Goal: Information Seeking & Learning: Learn about a topic

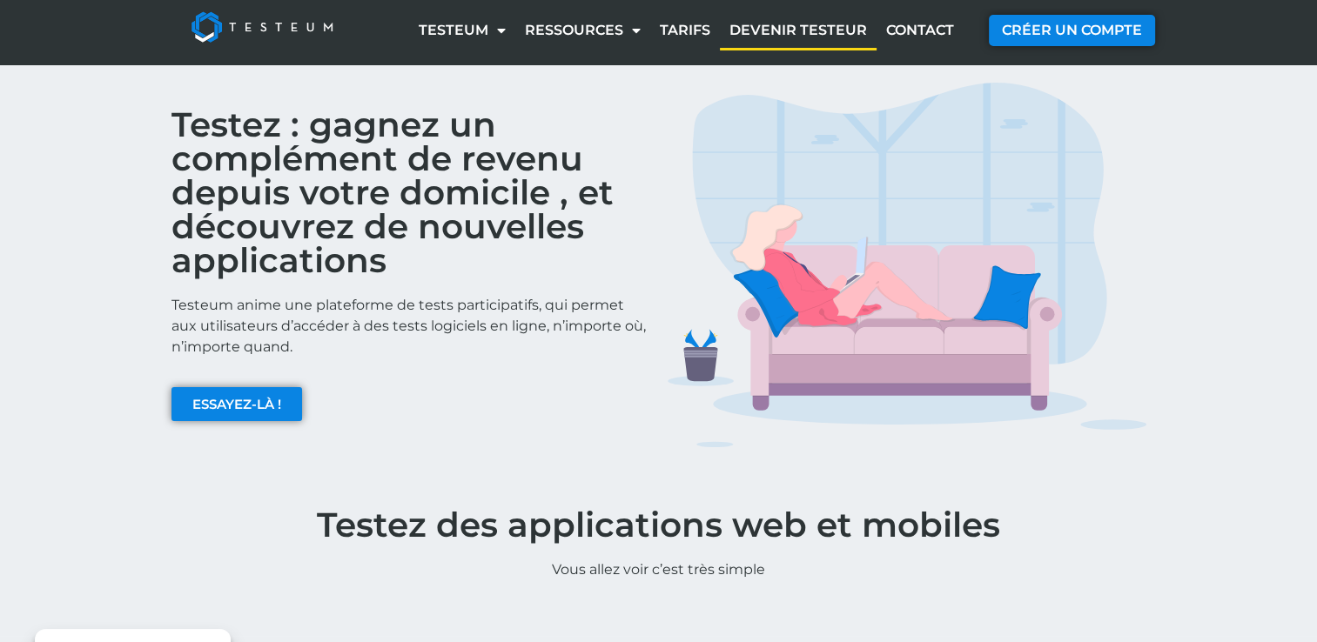
scroll to position [30, 0]
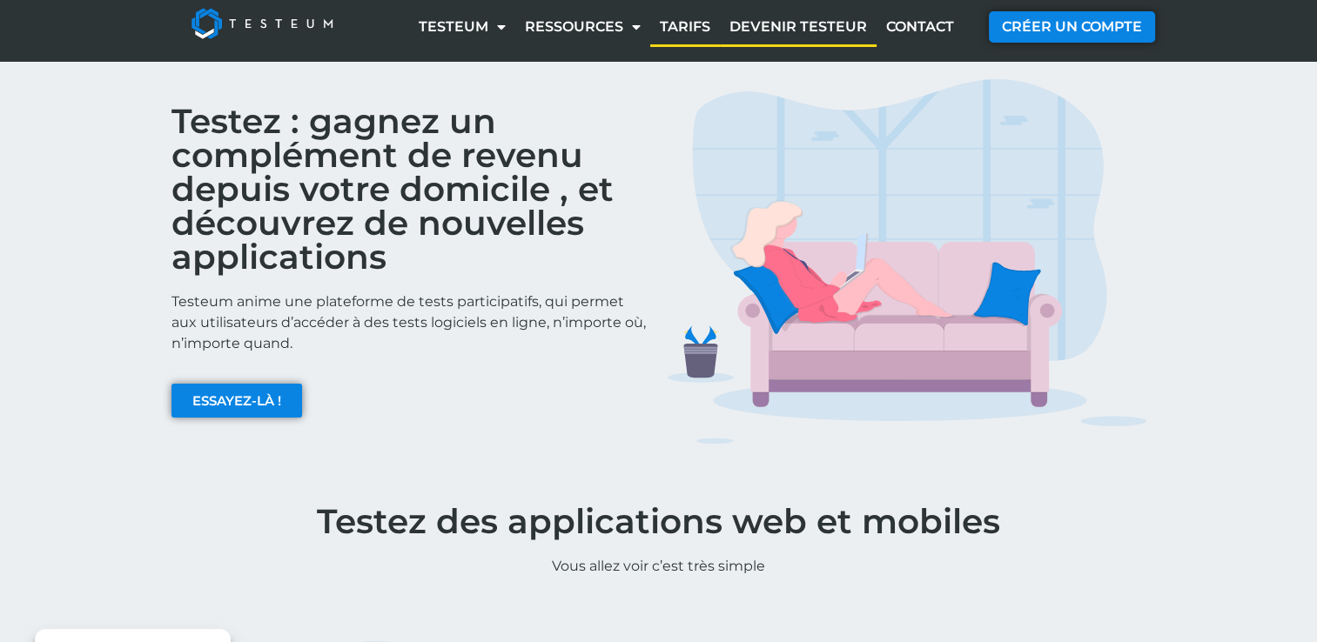
click at [685, 23] on link "Tarifs" at bounding box center [685, 27] width 70 height 40
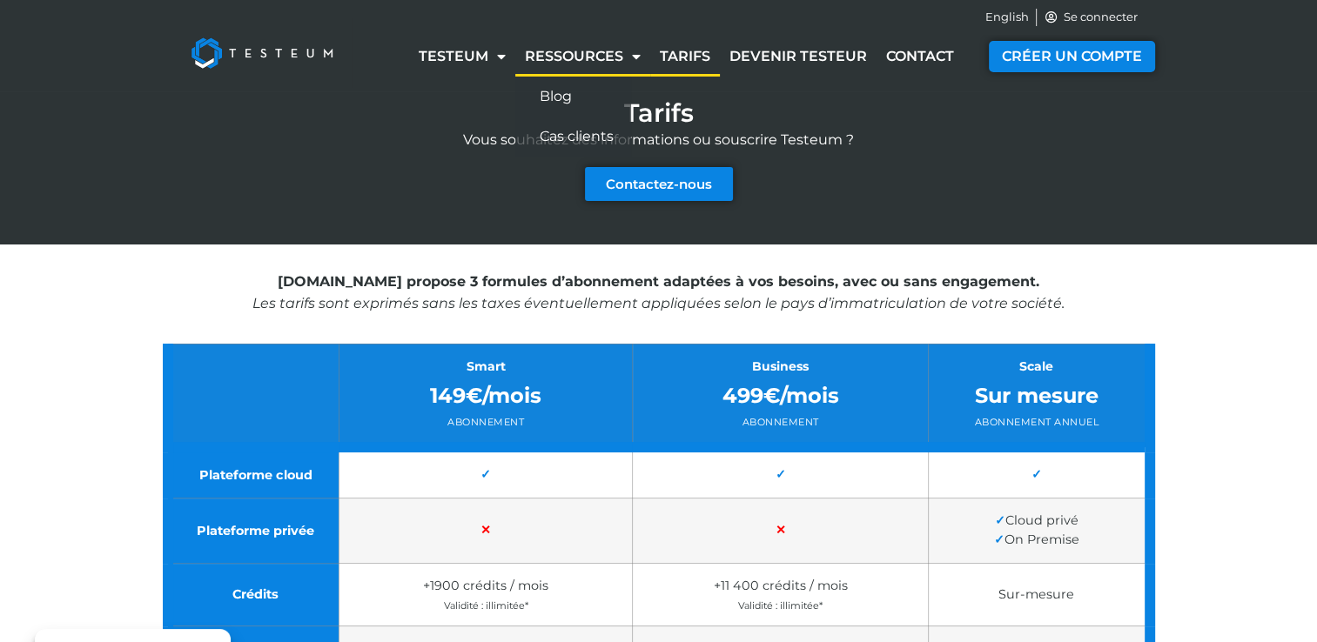
click at [606, 51] on link "Ressources" at bounding box center [582, 57] width 135 height 40
click at [503, 56] on span "Menu" at bounding box center [496, 56] width 17 height 32
click at [769, 91] on div "Tarifs Vous souhaitez des informations ou souscrire Testeum ? Contactez-nous" at bounding box center [659, 167] width 992 height 153
click at [768, 62] on link "Devenir testeur" at bounding box center [798, 57] width 157 height 40
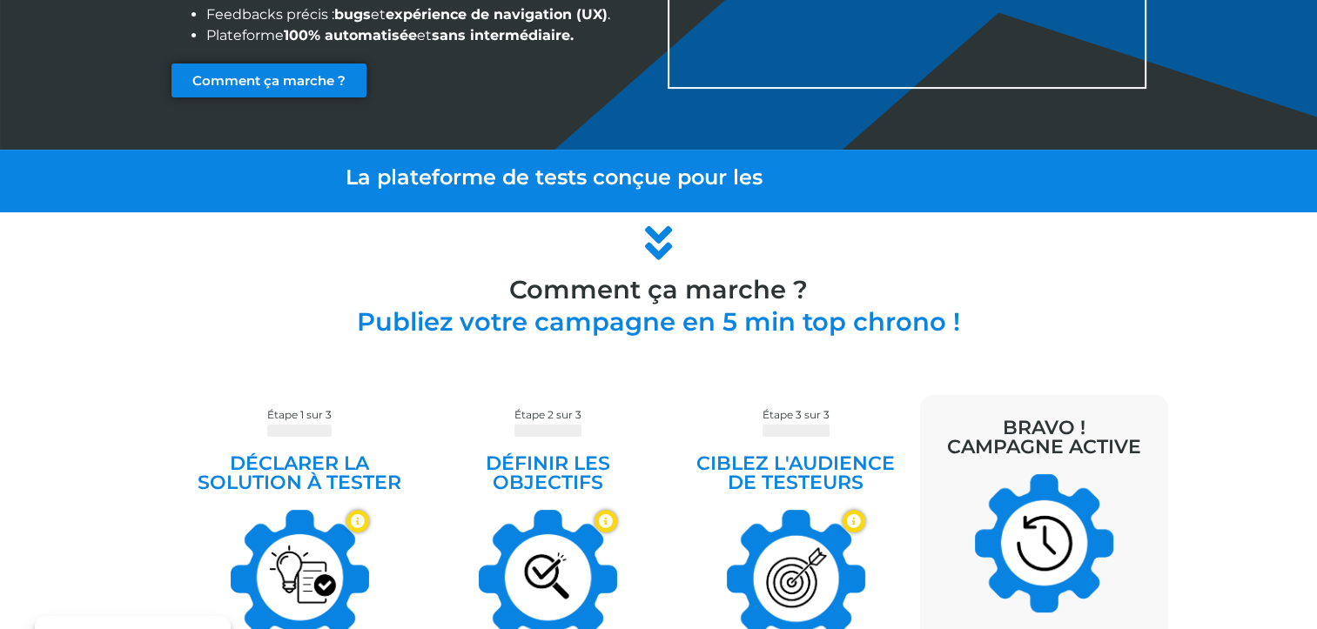
scroll to position [347, 0]
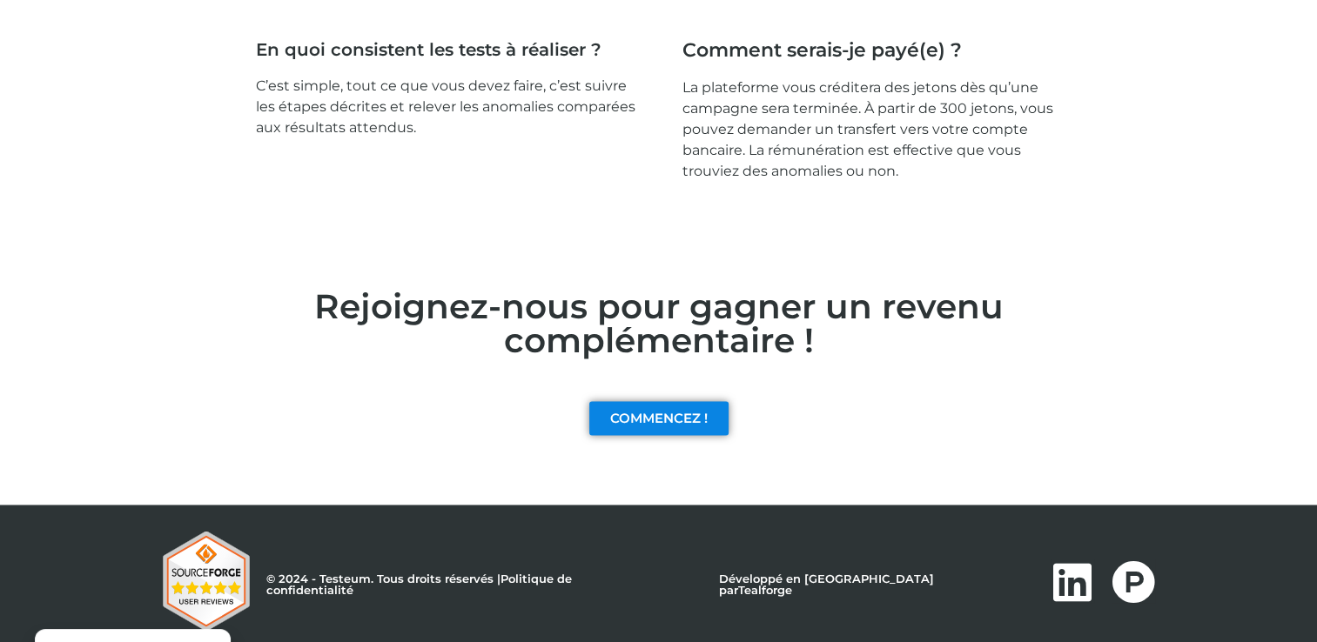
scroll to position [2772, 0]
